Goal: Task Accomplishment & Management: Complete application form

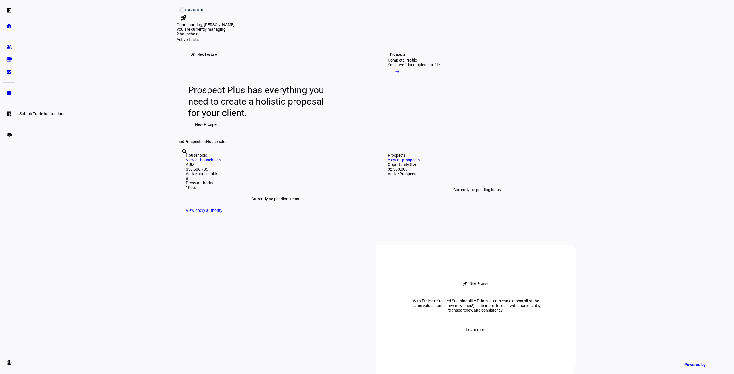
click at [10, 114] on eth-mat-symbol "list_alt_add" at bounding box center [9, 114] width 6 height 6
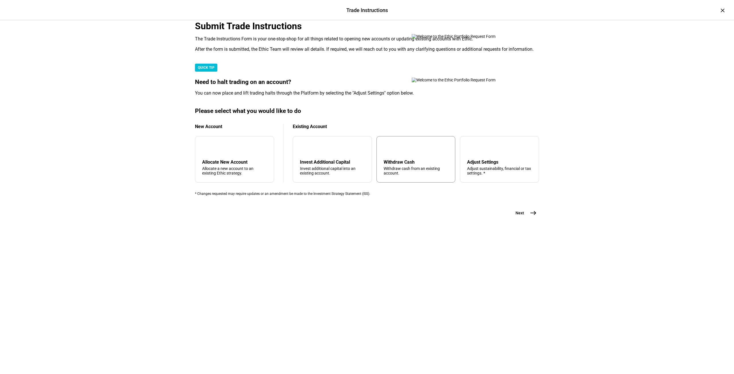
click at [399, 165] on div "Withdraw Cash" at bounding box center [416, 161] width 65 height 5
click at [530, 216] on mat-icon "east" at bounding box center [533, 213] width 7 height 7
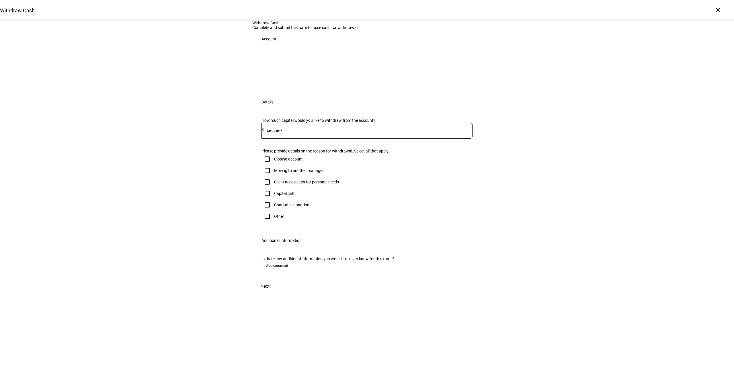
click at [324, 132] on input at bounding box center [368, 129] width 209 height 5
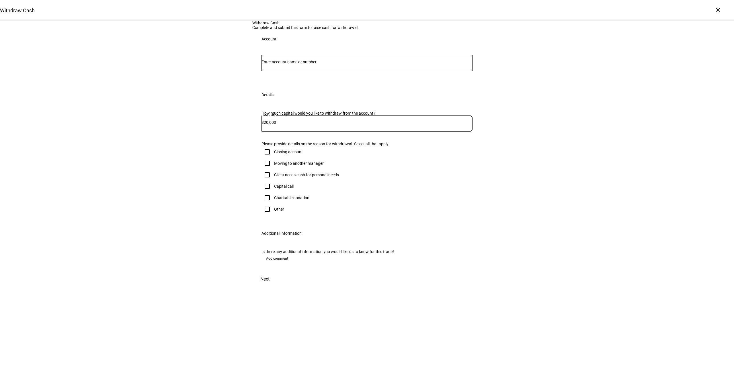
type input "20,000"
click at [284, 177] on div "Client needs cash for personal needs" at bounding box center [306, 175] width 65 height 5
click at [273, 181] on input "Client needs cash for personal needs" at bounding box center [266, 174] width 11 height 11
checkbox input "true"
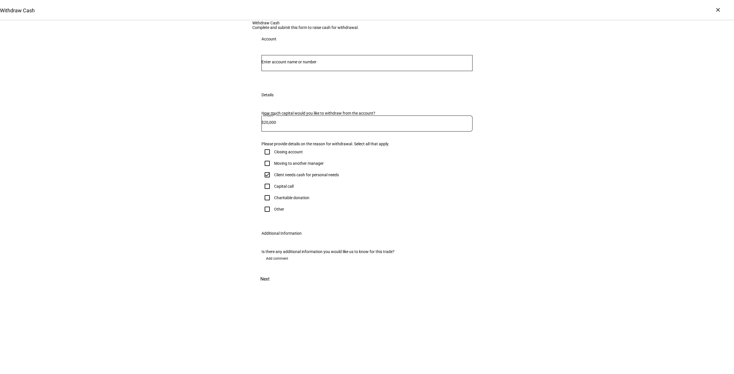
click at [278, 286] on span at bounding box center [264, 279] width 25 height 14
click at [292, 64] on input "Number" at bounding box center [366, 62] width 211 height 5
type input "[PERSON_NAME]"
click at [303, 120] on span "[PERSON_NAME]" at bounding box center [303, 120] width 69 height 7
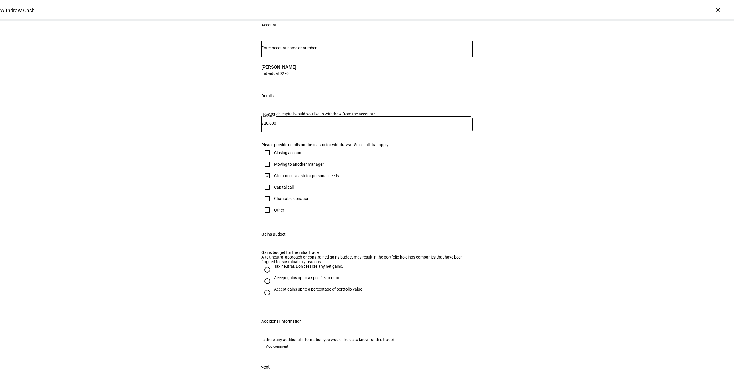
click at [287, 57] on div at bounding box center [366, 49] width 211 height 16
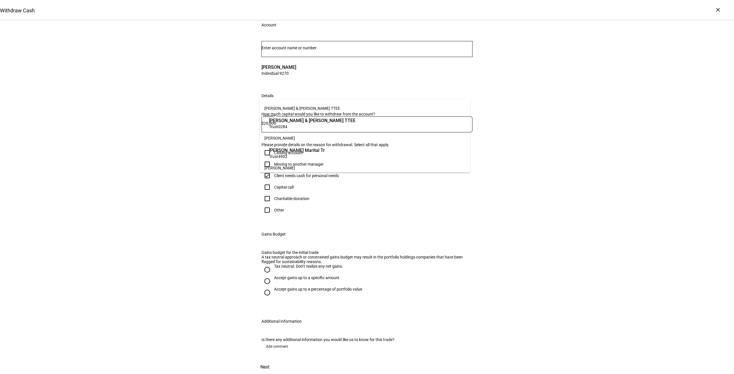
click at [611, 71] on div "Withdraw Cash Complete and submit this form to raise cash for withdrawal. Accou…" at bounding box center [367, 191] width 734 height 368
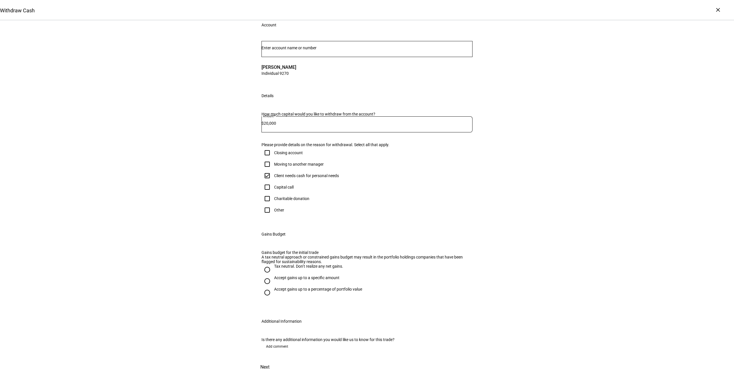
click at [587, 198] on div "Withdraw Cash Complete and submit this form to raise cash for withdrawal. Accou…" at bounding box center [367, 191] width 734 height 368
click at [295, 276] on div "Accept gains up to a specific amount" at bounding box center [306, 278] width 65 height 5
click at [273, 276] on input "Accept gains up to a specific amount" at bounding box center [266, 281] width 11 height 11
radio input "true"
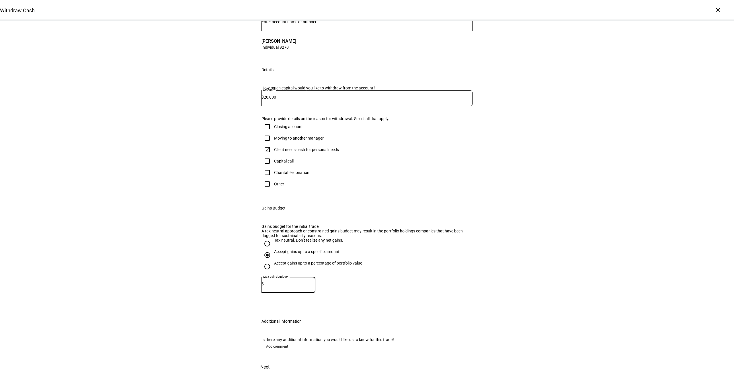
click at [310, 282] on input at bounding box center [290, 284] width 52 height 5
type input "15,000"
drag, startPoint x: 394, startPoint y: 286, endPoint x: 409, endPoint y: 287, distance: 14.7
click at [395, 286] on div "Gains budget for the initial trade A tax neutral approach or constrained gains …" at bounding box center [366, 264] width 229 height 95
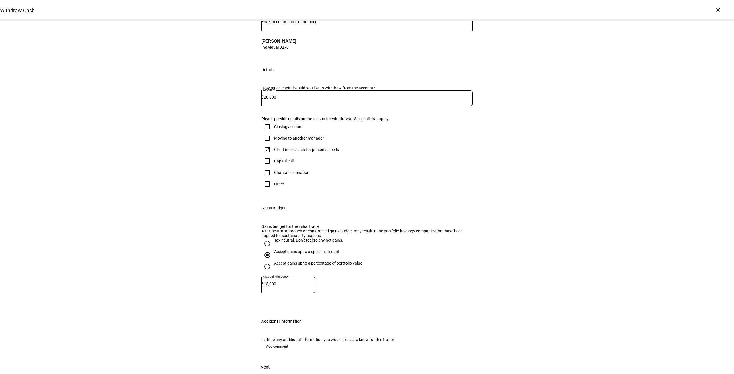
click at [270, 360] on span "Next" at bounding box center [264, 367] width 9 height 14
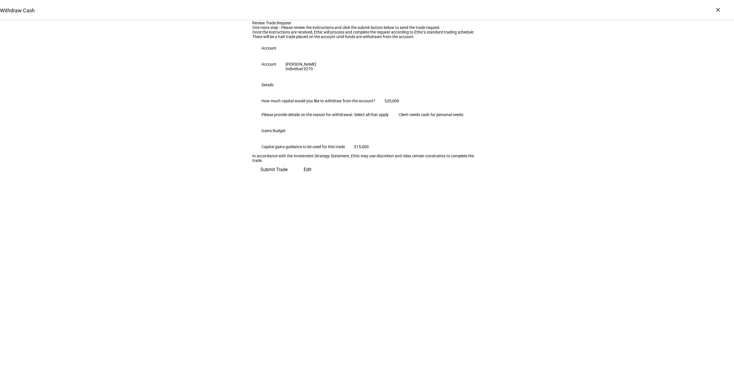
click at [288, 177] on span "Submit Trade" at bounding box center [273, 170] width 27 height 14
